Goal: Find specific page/section: Find specific page/section

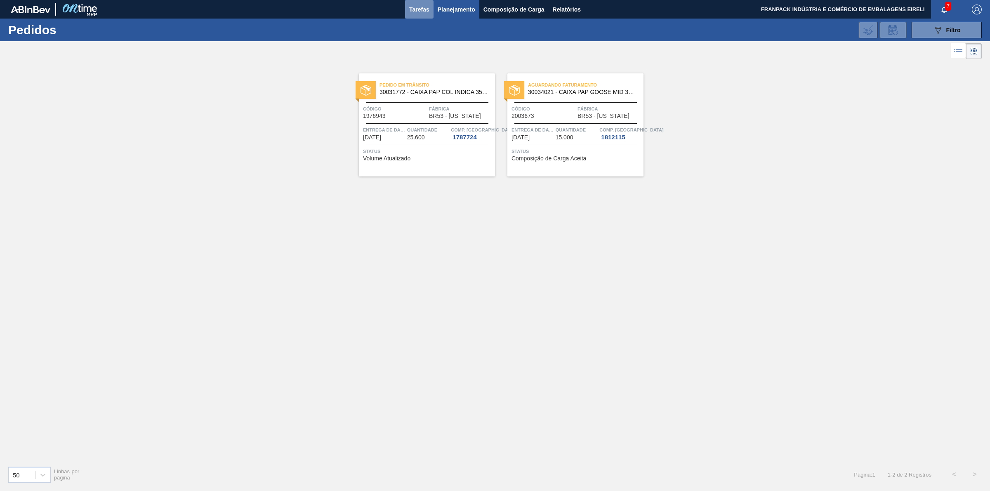
click at [424, 6] on font "Tarefas" at bounding box center [419, 9] width 20 height 7
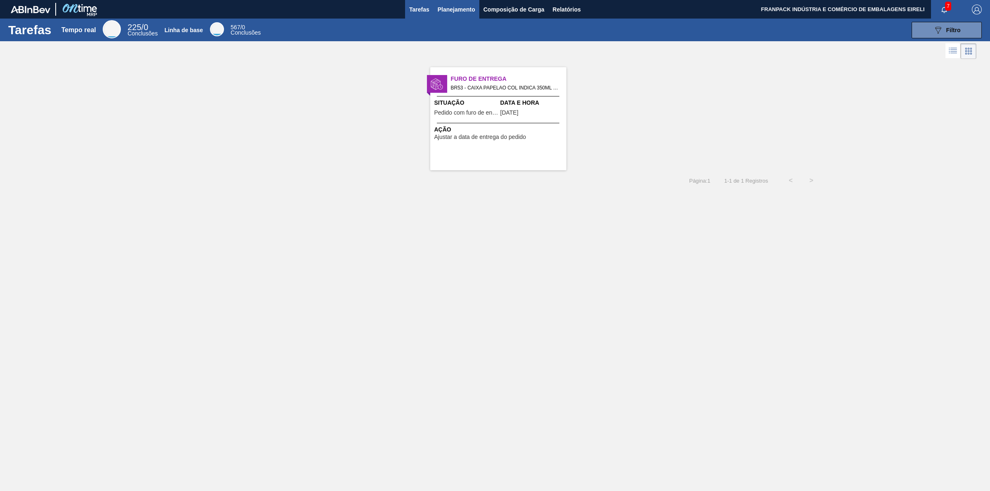
click at [451, 8] on font "Planejamento" at bounding box center [457, 9] width 38 height 7
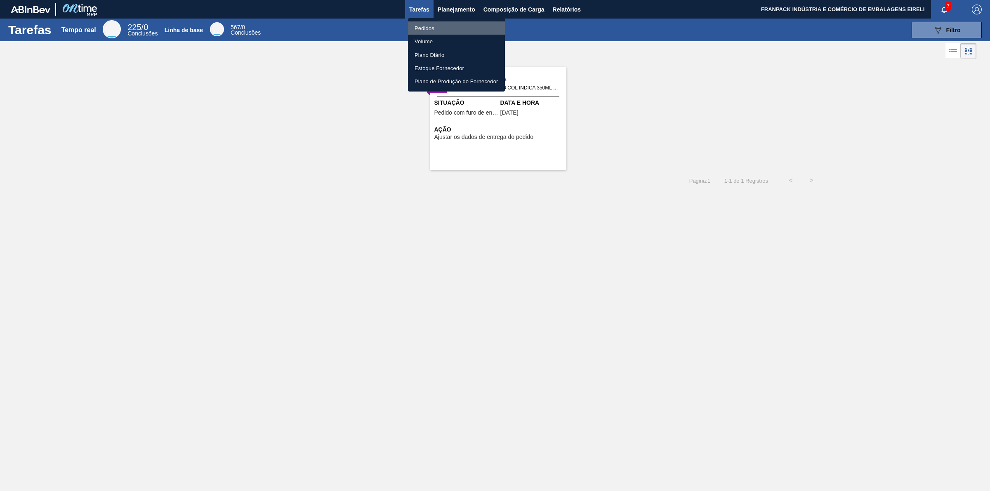
click at [424, 27] on font "Pedidos" at bounding box center [425, 28] width 20 height 6
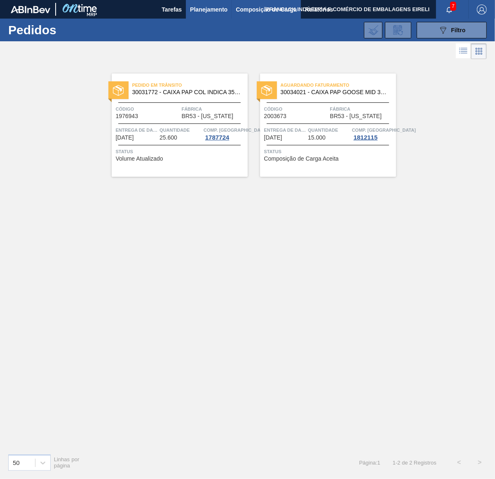
click at [250, 9] on font "Composição de Carga" at bounding box center [266, 9] width 61 height 7
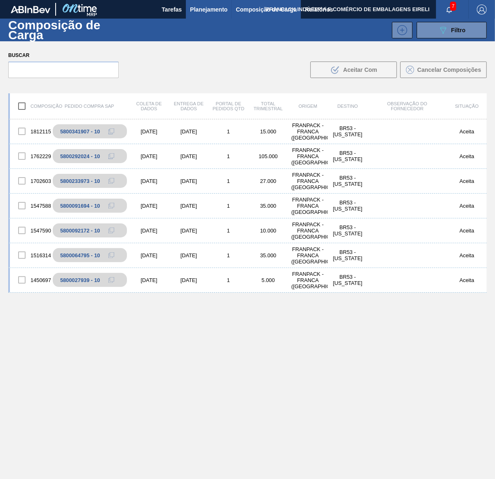
click at [192, 8] on font "Planejamento" at bounding box center [209, 9] width 38 height 7
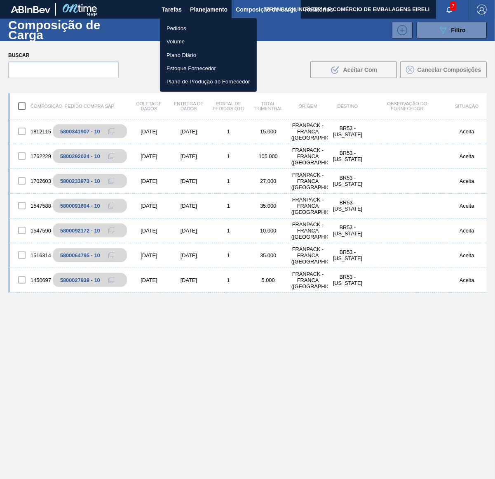
click at [184, 30] on font "Pedidos" at bounding box center [177, 28] width 20 height 6
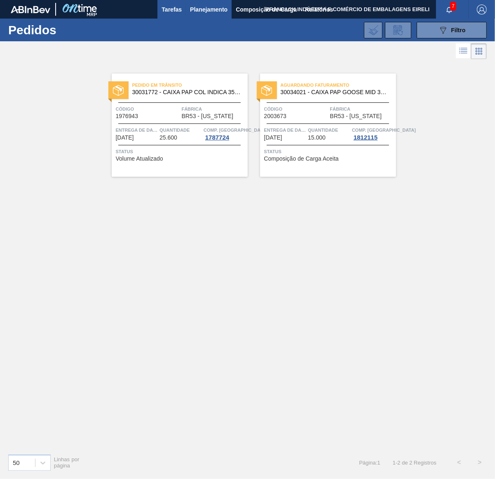
click at [170, 7] on font "Tarefas" at bounding box center [172, 9] width 20 height 7
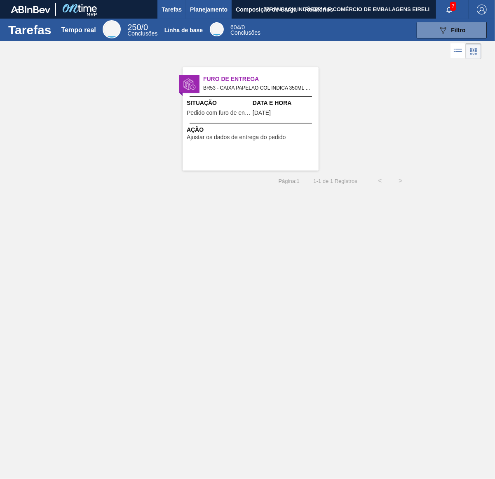
click at [197, 5] on font "Planejamento" at bounding box center [209, 10] width 38 height 10
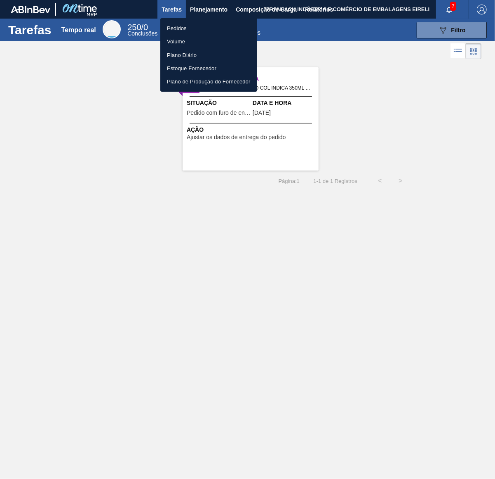
click at [199, 27] on li "Pedidos" at bounding box center [208, 27] width 97 height 13
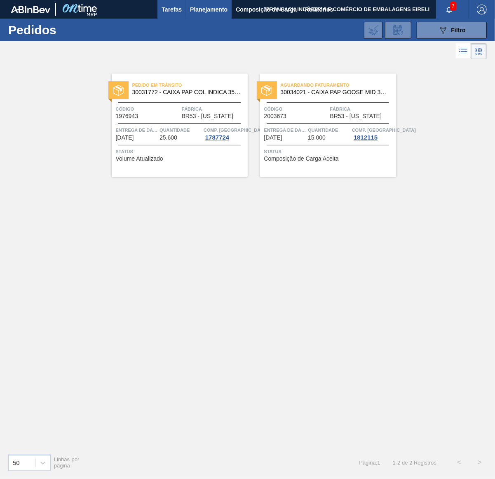
click at [160, 7] on button "Tarefas" at bounding box center [172, 9] width 28 height 19
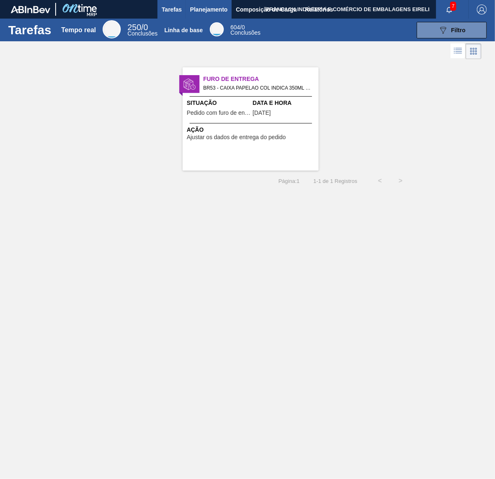
click at [213, 7] on font "Planejamento" at bounding box center [209, 9] width 38 height 7
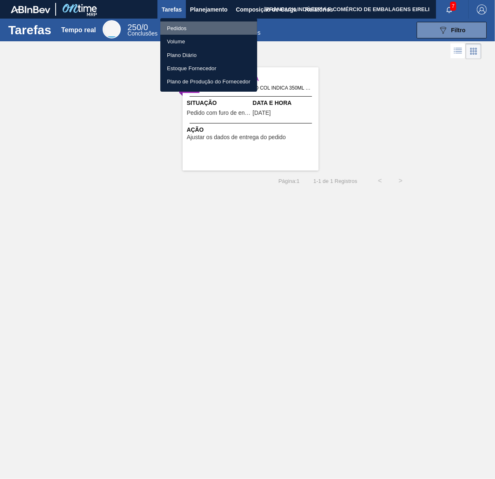
click at [184, 28] on font "Pedidos" at bounding box center [177, 28] width 20 height 6
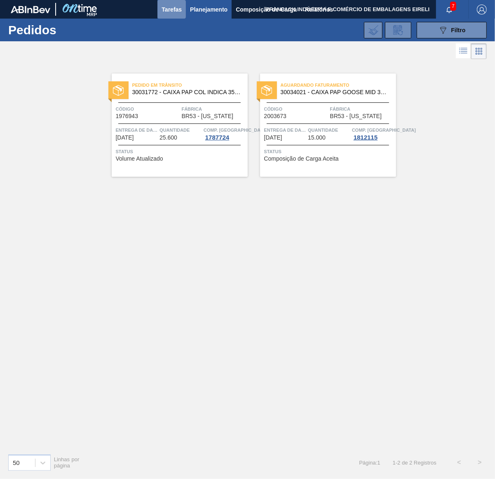
click at [173, 9] on font "Tarefas" at bounding box center [172, 9] width 20 height 7
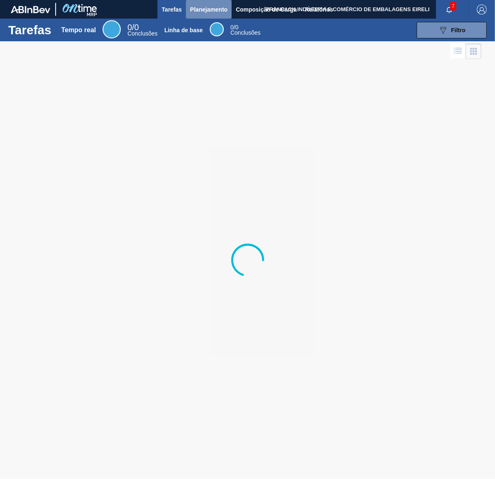
click at [199, 5] on font "Planejamento" at bounding box center [209, 10] width 38 height 10
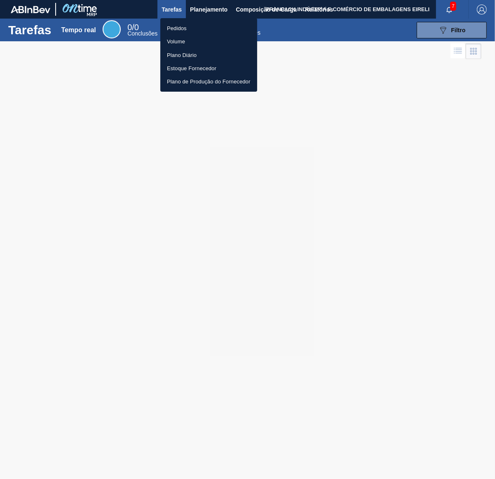
click at [186, 26] on font "Pedidos" at bounding box center [177, 28] width 20 height 6
